Goal: Task Accomplishment & Management: Manage account settings

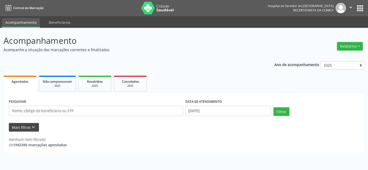
click at [24, 128] on button "Mais filtros keyboard_arrow_down" at bounding box center [24, 127] width 30 height 9
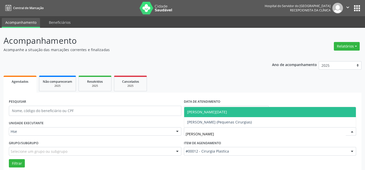
type input "[PERSON_NAME]"
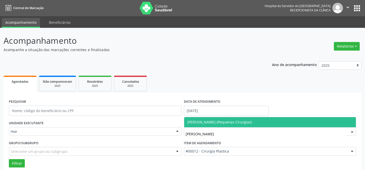
click at [221, 121] on span "[PERSON_NAME] (Pequenas Cirurgias)" at bounding box center [219, 122] width 65 height 5
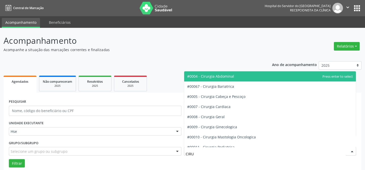
type input "CIRUR"
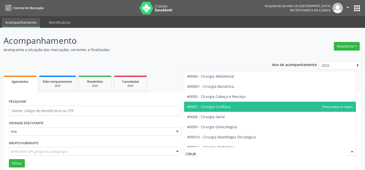
scroll to position [23, 0]
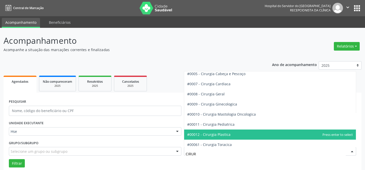
click at [238, 133] on span "#00012 - Cirurgia Plastica" at bounding box center [270, 135] width 172 height 10
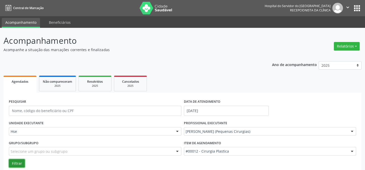
click at [16, 161] on button "Filtrar" at bounding box center [17, 163] width 16 height 9
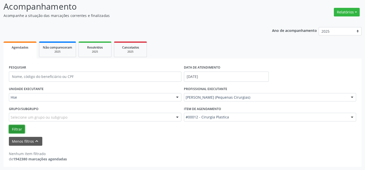
click at [16, 130] on button "Filtrar" at bounding box center [17, 129] width 16 height 9
click at [208, 76] on input "[DATE]" at bounding box center [226, 77] width 85 height 10
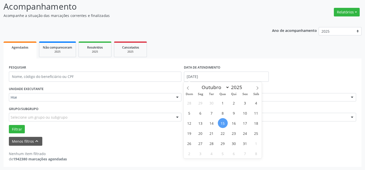
click at [221, 123] on span "15" at bounding box center [223, 123] width 10 height 10
type input "[DATE]"
click at [221, 123] on span "15" at bounding box center [223, 123] width 10 height 10
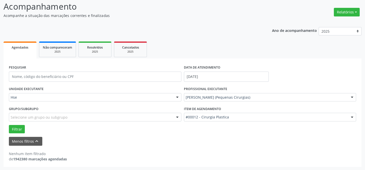
click at [221, 123] on div "Item de agendamento #00012 - Cirurgia Plastica #0000 - Alergologia #0001 - Angi…" at bounding box center [270, 115] width 175 height 20
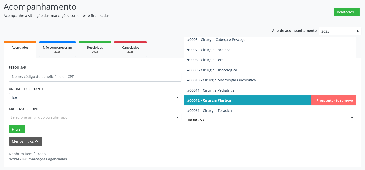
scroll to position [0, 0]
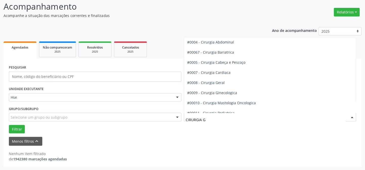
type input "CIRURGIA GE"
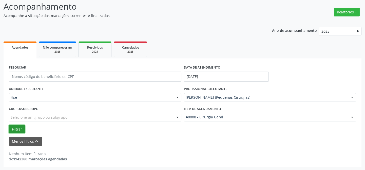
click at [15, 130] on button "Filtrar" at bounding box center [17, 129] width 16 height 9
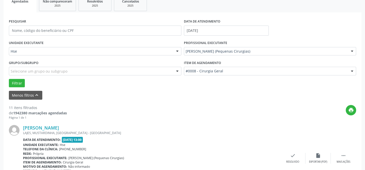
scroll to position [103, 0]
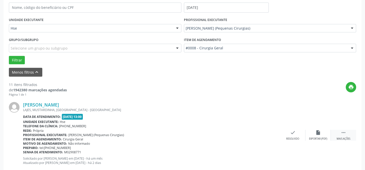
click at [345, 134] on icon "" at bounding box center [344, 133] width 6 height 6
click at [324, 133] on div "alarm_off Não compareceu" at bounding box center [317, 135] width 25 height 11
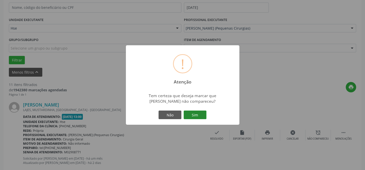
click at [191, 113] on button "Sim" at bounding box center [195, 115] width 23 height 9
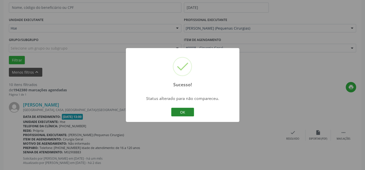
click at [181, 112] on button "OK" at bounding box center [182, 112] width 23 height 9
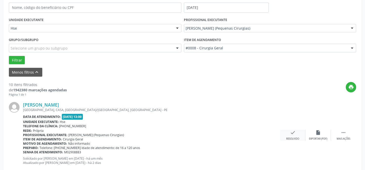
click at [292, 137] on div "Resolvido" at bounding box center [292, 139] width 13 height 4
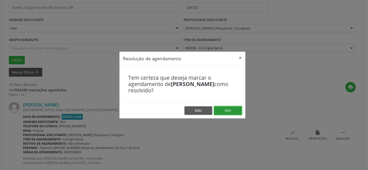
click at [231, 111] on button "Sim" at bounding box center [228, 110] width 28 height 9
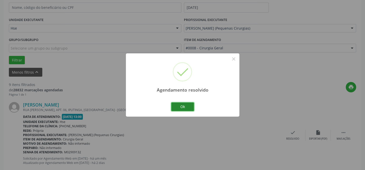
click at [181, 106] on button "Ok" at bounding box center [182, 107] width 23 height 9
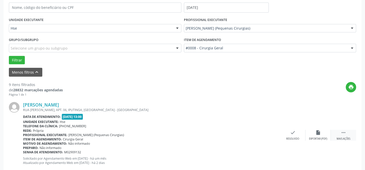
drag, startPoint x: 345, startPoint y: 132, endPoint x: 347, endPoint y: 133, distance: 2.9
click at [346, 132] on div " Mais ações" at bounding box center [343, 135] width 25 height 11
click at [319, 132] on icon "alarm_off" at bounding box center [318, 133] width 6 height 6
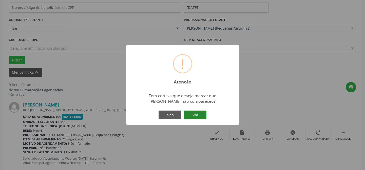
click at [187, 113] on button "Sim" at bounding box center [195, 115] width 23 height 9
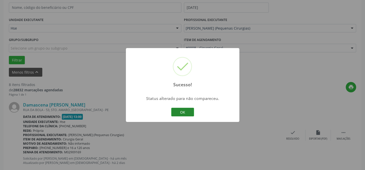
click at [183, 113] on button "OK" at bounding box center [182, 112] width 23 height 9
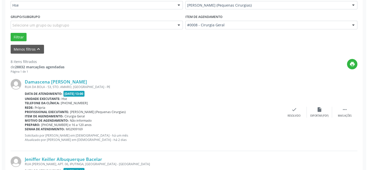
scroll to position [149, 0]
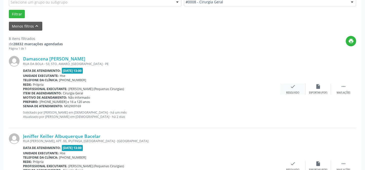
click at [290, 90] on div "check Resolvido" at bounding box center [292, 89] width 25 height 11
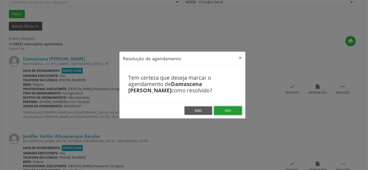
click at [231, 111] on button "Sim" at bounding box center [228, 110] width 28 height 9
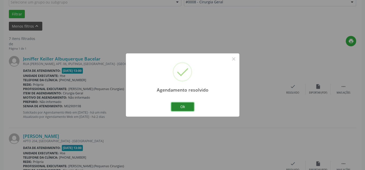
click at [186, 107] on button "Ok" at bounding box center [182, 107] width 23 height 9
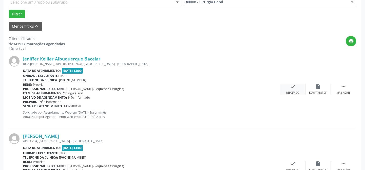
click at [294, 89] on icon "check" at bounding box center [293, 87] width 6 height 6
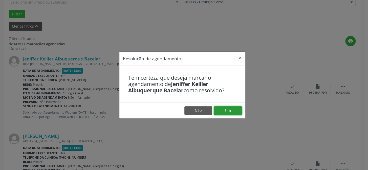
click at [226, 112] on button "Sim" at bounding box center [228, 110] width 28 height 9
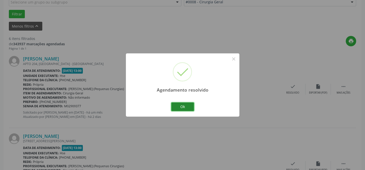
click at [181, 107] on button "Ok" at bounding box center [182, 107] width 23 height 9
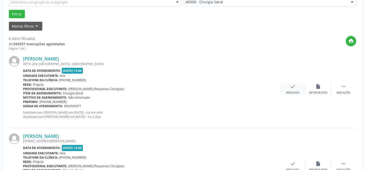
click at [296, 90] on div "check Resolvido" at bounding box center [292, 89] width 25 height 11
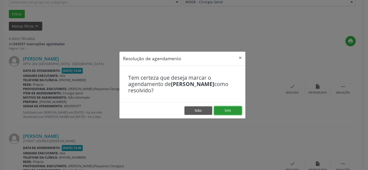
click at [227, 108] on button "Sim" at bounding box center [228, 110] width 28 height 9
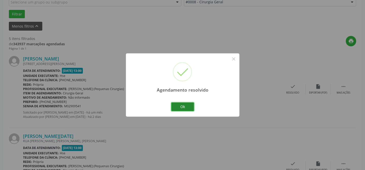
click at [191, 106] on button "Ok" at bounding box center [182, 107] width 23 height 9
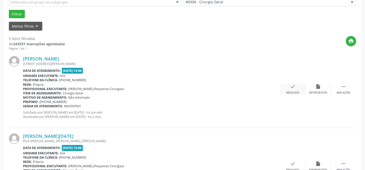
click at [298, 89] on div "check Resolvido" at bounding box center [292, 89] width 25 height 11
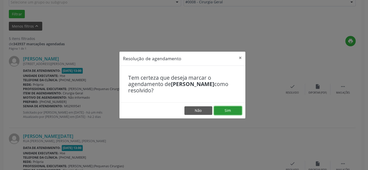
click at [226, 111] on button "Sim" at bounding box center [228, 110] width 28 height 9
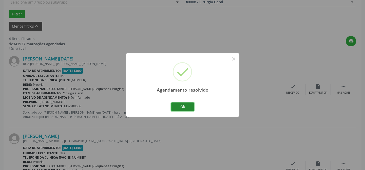
click at [189, 106] on button "Ok" at bounding box center [182, 107] width 23 height 9
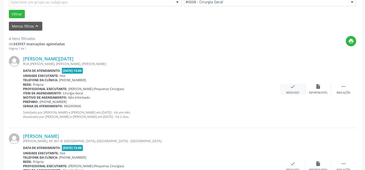
click at [296, 92] on div "Resolvido" at bounding box center [292, 93] width 13 height 4
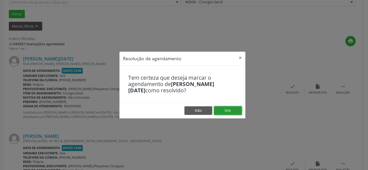
click at [233, 110] on button "Sim" at bounding box center [228, 110] width 28 height 9
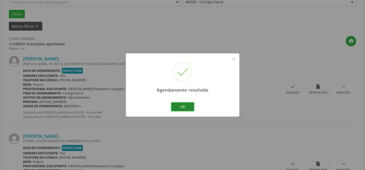
click at [185, 105] on button "Ok" at bounding box center [182, 107] width 23 height 9
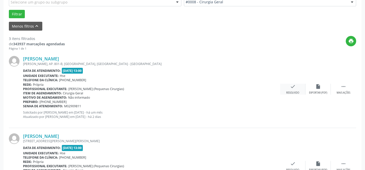
click at [297, 88] on div "check Resolvido" at bounding box center [292, 89] width 25 height 11
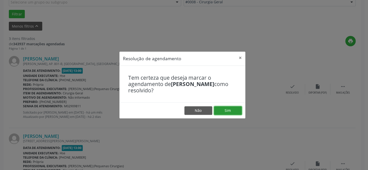
click at [231, 111] on button "Sim" at bounding box center [228, 110] width 28 height 9
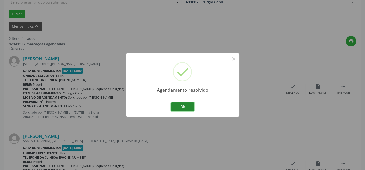
click at [182, 107] on button "Ok" at bounding box center [182, 107] width 23 height 9
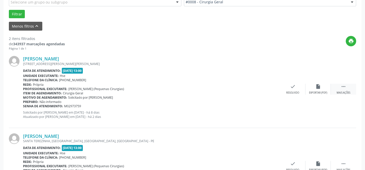
click at [340, 89] on div " Mais ações" at bounding box center [343, 89] width 25 height 11
click at [318, 88] on icon "alarm_off" at bounding box center [318, 87] width 6 height 6
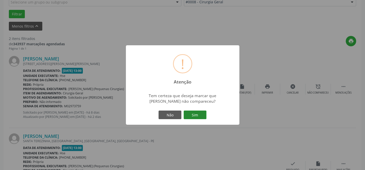
click at [200, 112] on button "Sim" at bounding box center [195, 115] width 23 height 9
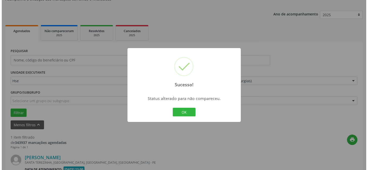
scroll to position [116, 0]
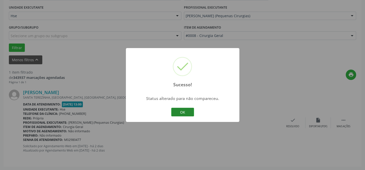
click at [183, 109] on button "OK" at bounding box center [182, 112] width 23 height 9
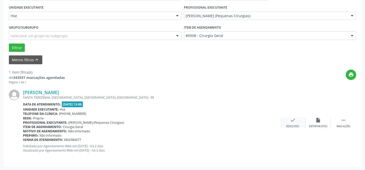
click at [296, 124] on div "check Resolvido" at bounding box center [292, 123] width 25 height 11
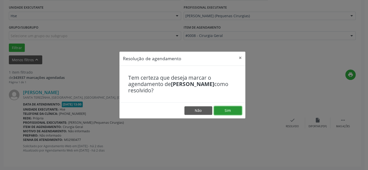
click at [235, 111] on button "Sim" at bounding box center [228, 110] width 28 height 9
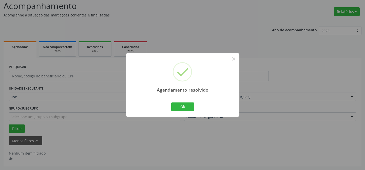
scroll to position [34, 0]
click at [174, 104] on button "Ok" at bounding box center [182, 107] width 23 height 9
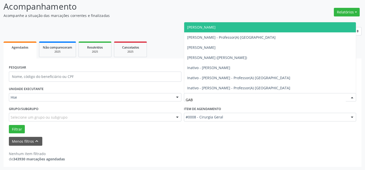
type input "GABR"
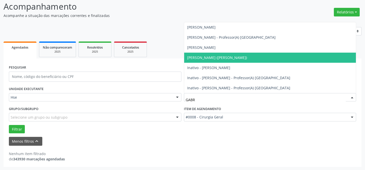
click at [226, 57] on span "[PERSON_NAME] ([PERSON_NAME])" at bounding box center [217, 57] width 60 height 5
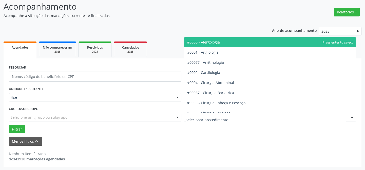
drag, startPoint x: 215, startPoint y: 116, endPoint x: 204, endPoint y: 114, distance: 11.1
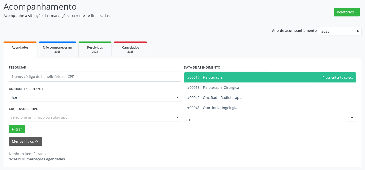
type input "OTO"
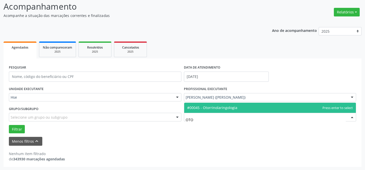
click at [210, 110] on span "#00045 - Otorrinolaringologia" at bounding box center [270, 108] width 172 height 10
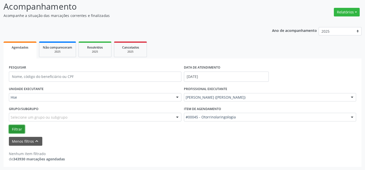
click at [14, 130] on button "Filtrar" at bounding box center [17, 129] width 16 height 9
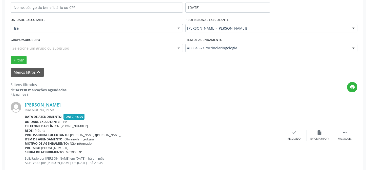
scroll to position [149, 0]
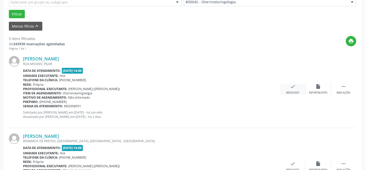
click at [294, 89] on div "check Resolvido" at bounding box center [292, 89] width 25 height 11
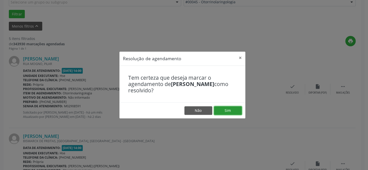
click at [222, 110] on button "Sim" at bounding box center [228, 110] width 28 height 9
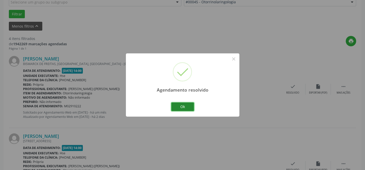
click at [186, 106] on button "Ok" at bounding box center [182, 107] width 23 height 9
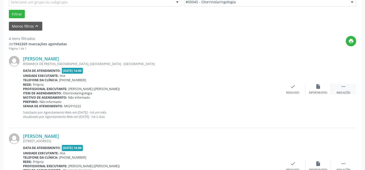
click at [340, 88] on div " Mais ações" at bounding box center [343, 89] width 25 height 11
click at [321, 90] on div "alarm_off Não compareceu" at bounding box center [317, 89] width 25 height 11
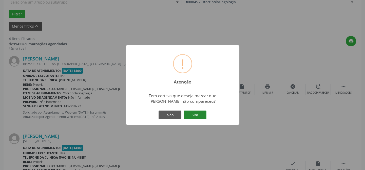
click at [199, 112] on button "Sim" at bounding box center [195, 115] width 23 height 9
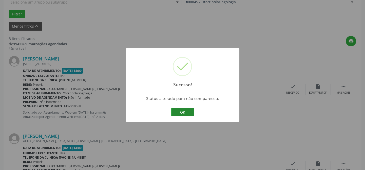
click at [183, 112] on button "OK" at bounding box center [182, 112] width 23 height 9
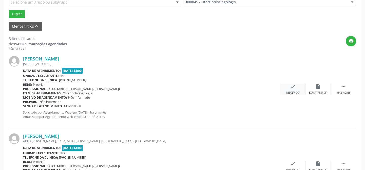
click at [293, 87] on icon "check" at bounding box center [293, 87] width 6 height 6
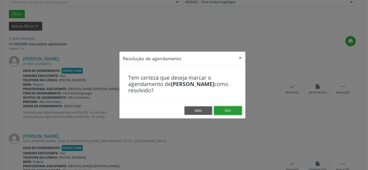
click at [225, 109] on button "Sim" at bounding box center [228, 110] width 28 height 9
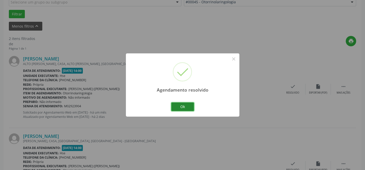
click at [181, 108] on button "Ok" at bounding box center [182, 107] width 23 height 9
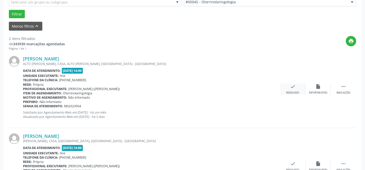
click at [294, 92] on div "Resolvido" at bounding box center [292, 93] width 13 height 4
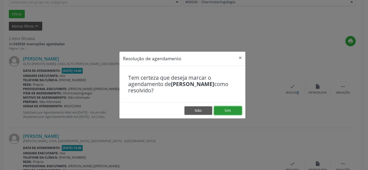
click at [231, 108] on button "Sim" at bounding box center [228, 110] width 28 height 9
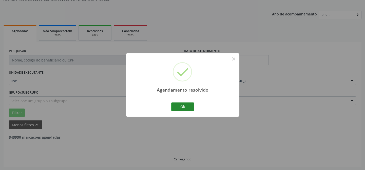
scroll to position [116, 0]
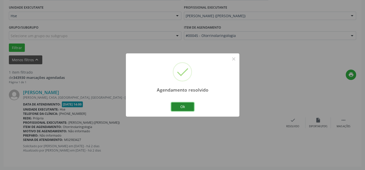
click at [188, 107] on button "Ok" at bounding box center [182, 107] width 23 height 9
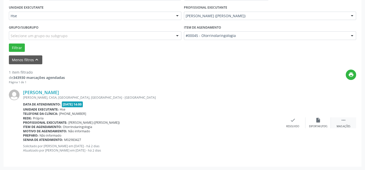
click at [340, 123] on div " Mais ações" at bounding box center [343, 123] width 25 height 11
click at [320, 124] on div "alarm_off Não compareceu" at bounding box center [317, 123] width 25 height 11
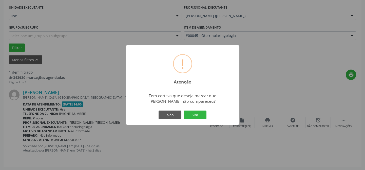
click at [192, 109] on div "! Atenção × Tem certeza que deseja marcar que [PERSON_NAME] de [PERSON_NAME] nã…" at bounding box center [182, 85] width 113 height 80
click at [196, 112] on button "Sim" at bounding box center [195, 115] width 23 height 9
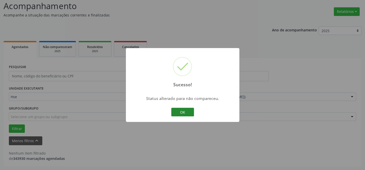
scroll to position [34, 0]
click at [183, 111] on button "OK" at bounding box center [182, 112] width 23 height 9
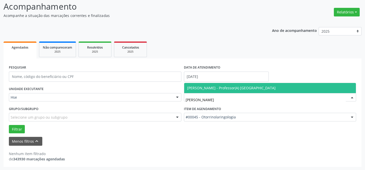
type input "[PERSON_NAME]"
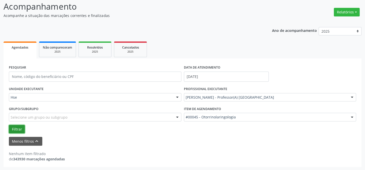
click at [22, 130] on button "Filtrar" at bounding box center [17, 129] width 16 height 9
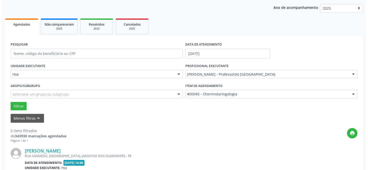
scroll to position [126, 0]
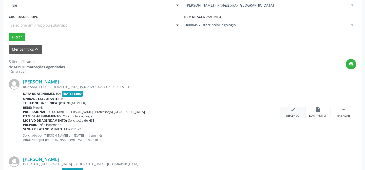
click at [288, 109] on div "check Resolvido" at bounding box center [292, 112] width 25 height 11
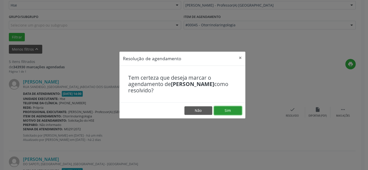
click at [229, 111] on button "Sim" at bounding box center [228, 110] width 28 height 9
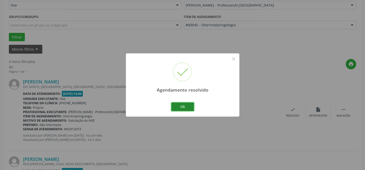
click at [184, 108] on button "Ok" at bounding box center [182, 107] width 23 height 9
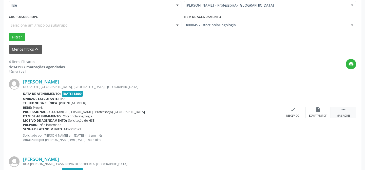
click at [348, 111] on div " Mais ações" at bounding box center [343, 112] width 25 height 11
click at [319, 113] on div "alarm_off Não compareceu" at bounding box center [317, 112] width 25 height 11
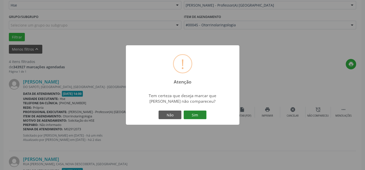
click at [196, 115] on button "Sim" at bounding box center [195, 115] width 23 height 9
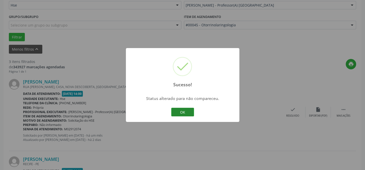
click at [182, 109] on button "OK" at bounding box center [182, 112] width 23 height 9
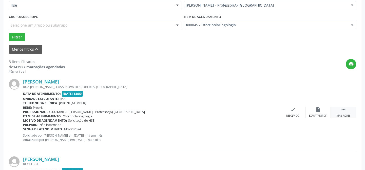
click at [343, 110] on icon "" at bounding box center [344, 110] width 6 height 6
click at [318, 109] on icon "alarm_off" at bounding box center [318, 110] width 6 height 6
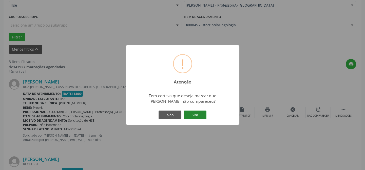
click at [196, 114] on button "Sim" at bounding box center [195, 115] width 23 height 9
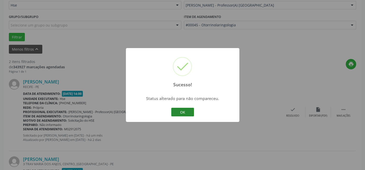
click at [186, 113] on button "OK" at bounding box center [182, 112] width 23 height 9
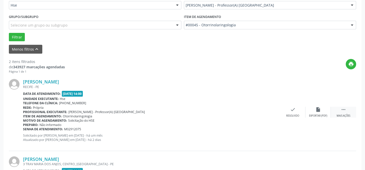
click at [341, 112] on icon "" at bounding box center [344, 110] width 6 height 6
click at [321, 114] on div "Não compareceu" at bounding box center [318, 116] width 22 height 4
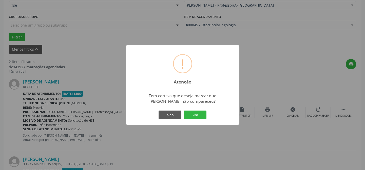
click at [197, 115] on button "Sim" at bounding box center [195, 115] width 23 height 9
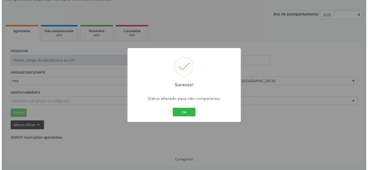
scroll to position [116, 0]
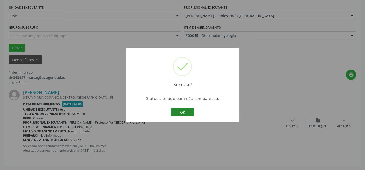
click at [186, 109] on button "OK" at bounding box center [182, 112] width 23 height 9
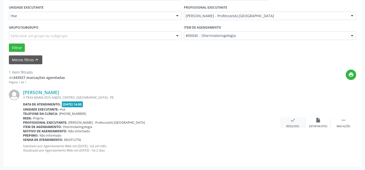
click at [297, 122] on div "check Resolvido" at bounding box center [292, 123] width 25 height 11
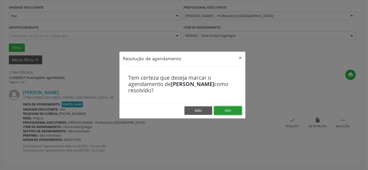
click at [228, 111] on button "Sim" at bounding box center [228, 110] width 28 height 9
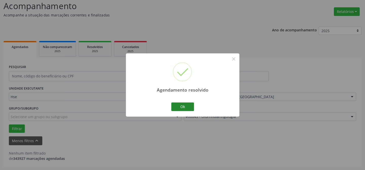
scroll to position [34, 0]
click at [187, 107] on button "Ok" at bounding box center [182, 107] width 23 height 9
